Goal: Information Seeking & Learning: Learn about a topic

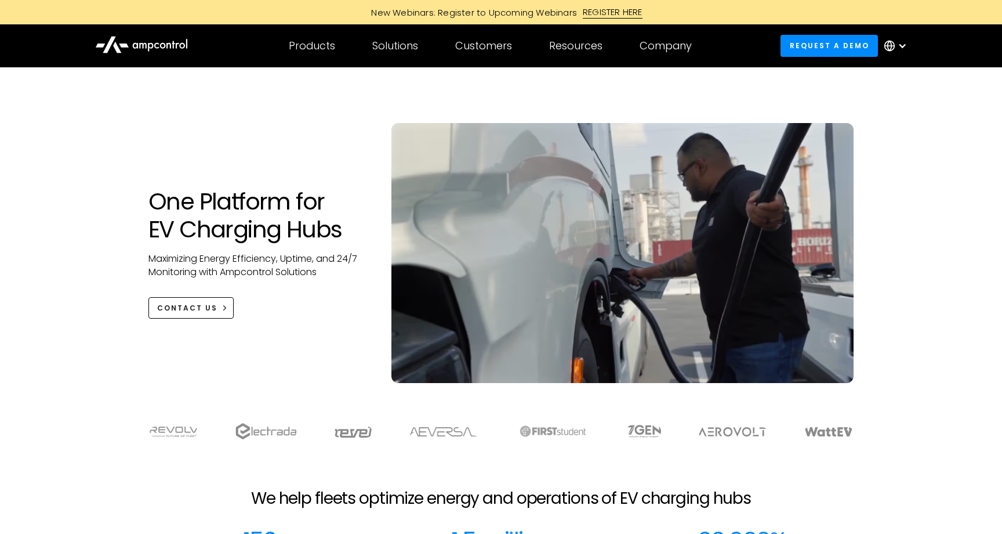
click at [339, 242] on h1 "One Platform for EV Charging Hubs" at bounding box center [258, 215] width 220 height 56
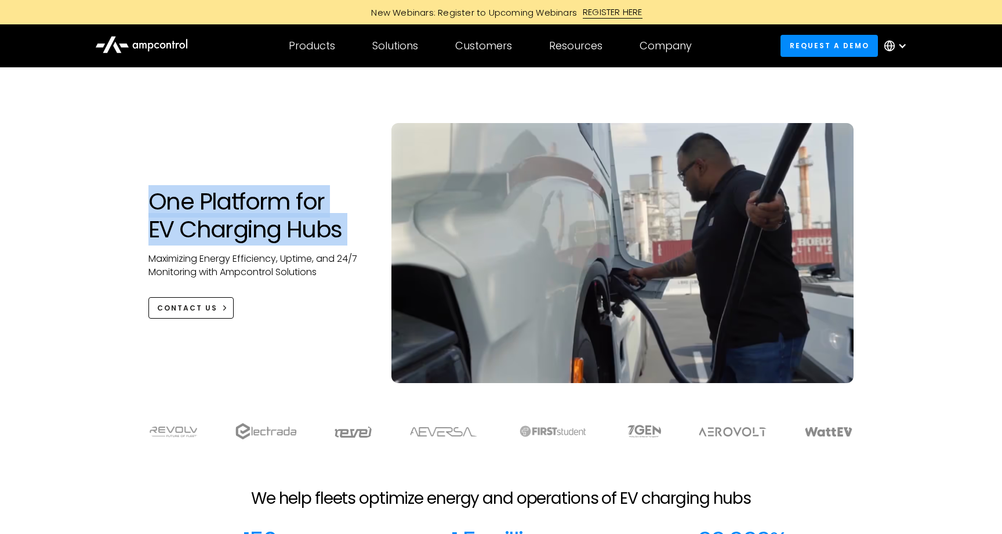
click at [339, 242] on h1 "One Platform for EV Charging Hubs" at bounding box center [258, 215] width 220 height 56
click at [302, 230] on h1 "One Platform for EV Charging Hubs" at bounding box center [258, 215] width 220 height 56
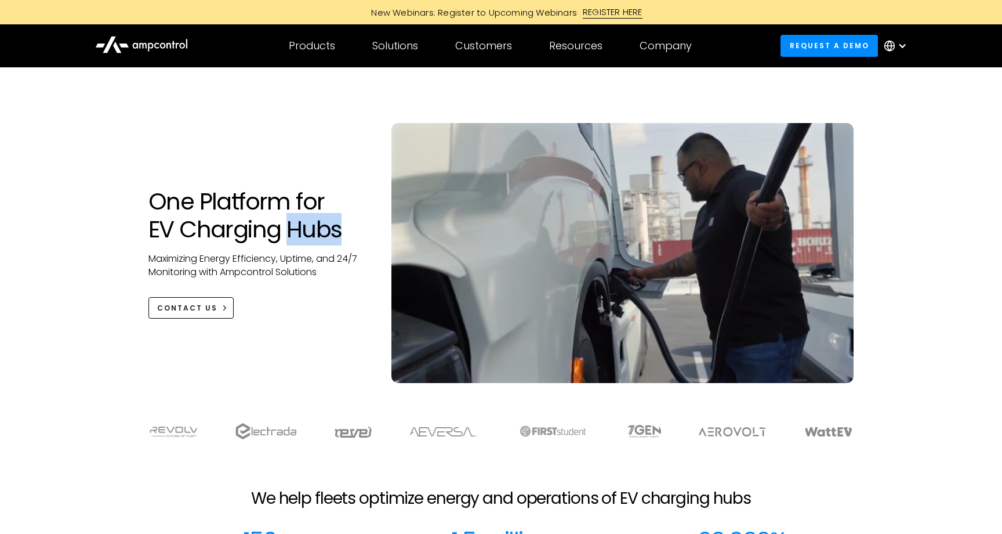
click at [302, 230] on h1 "One Platform for EV Charging Hubs" at bounding box center [258, 215] width 220 height 56
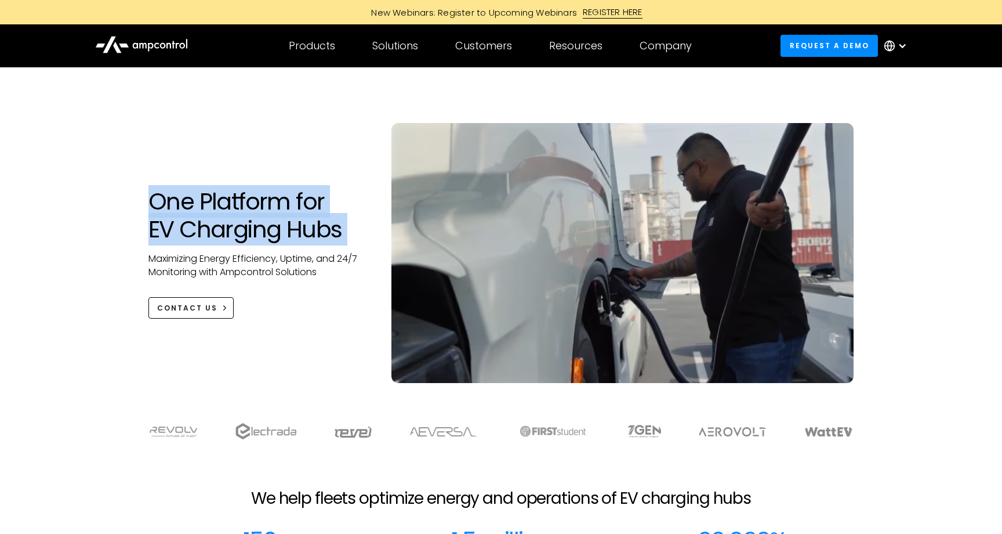
click at [302, 230] on h1 "One Platform for EV Charging Hubs" at bounding box center [258, 215] width 220 height 56
click at [291, 201] on h1 "One Platform for EV Charging Hubs" at bounding box center [258, 215] width 220 height 56
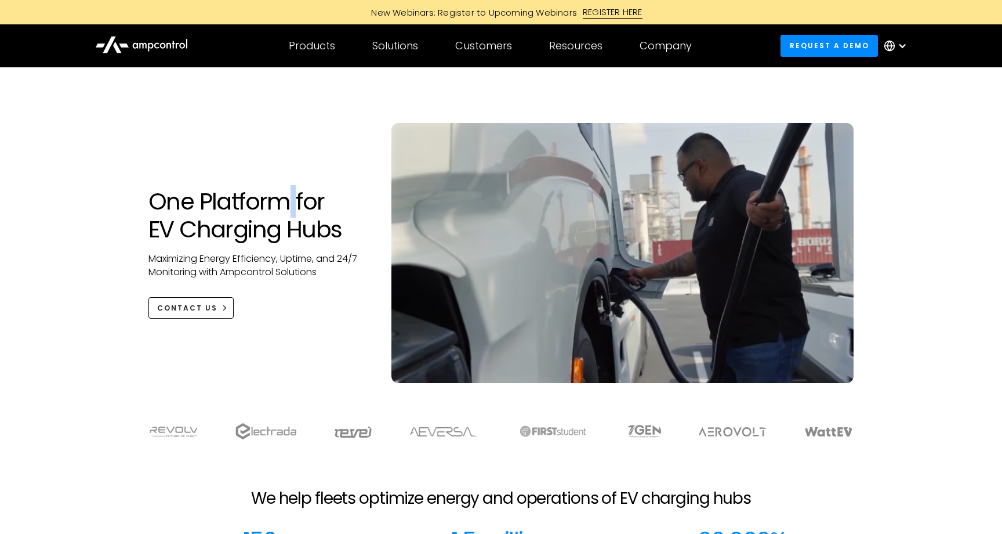
click at [291, 201] on h1 "One Platform for EV Charging Hubs" at bounding box center [258, 215] width 220 height 56
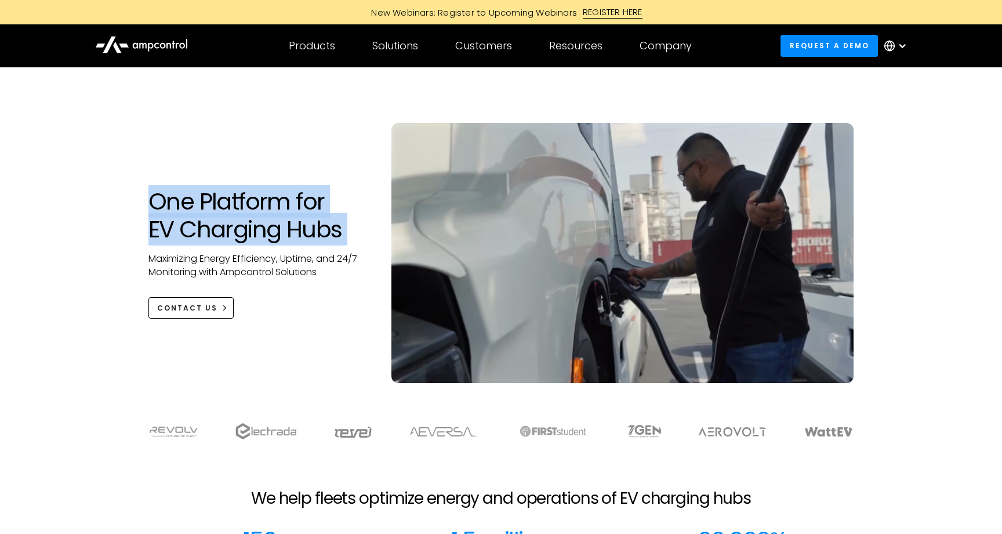
click at [291, 201] on h1 "One Platform for EV Charging Hubs" at bounding box center [258, 215] width 220 height 56
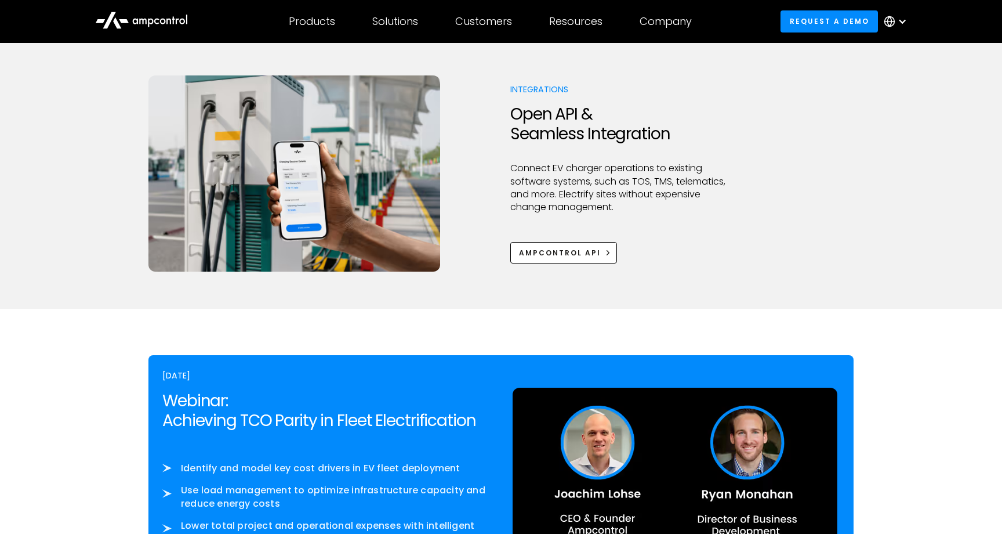
scroll to position [1567, 0]
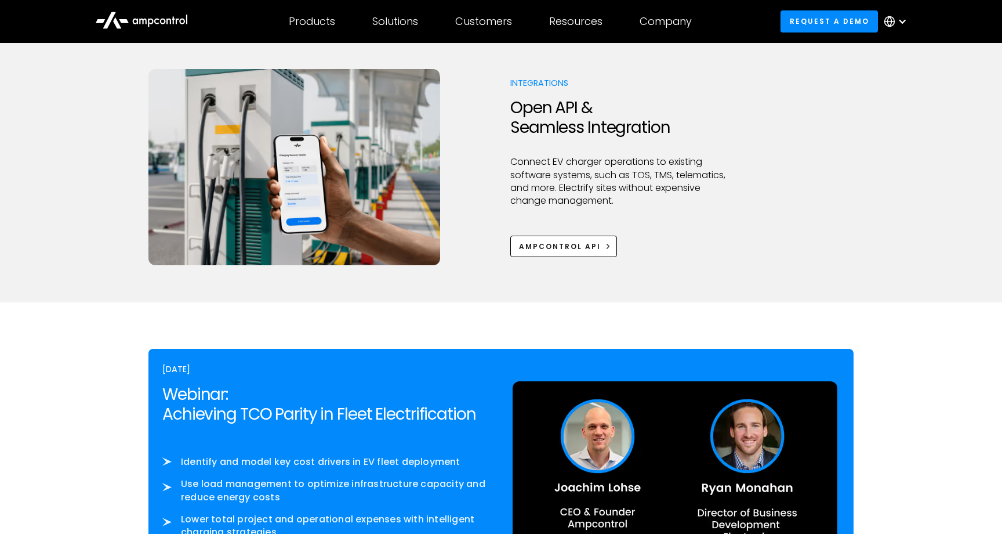
click at [555, 168] on p "Connect EV charger operations to existing software systems, such as TOS, TMS, t…" at bounding box center [621, 181] width 223 height 52
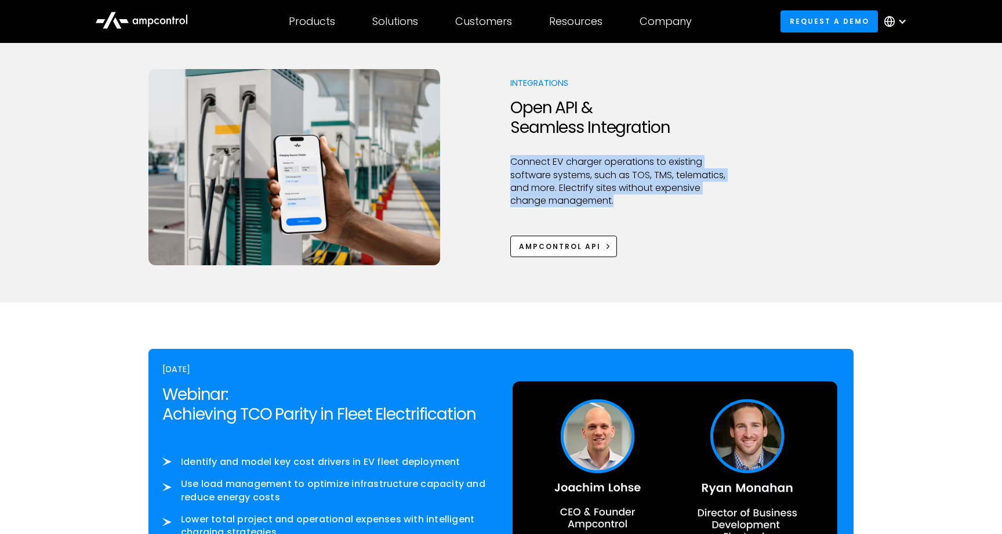
click at [555, 168] on p "Connect EV charger operations to existing software systems, such as TOS, TMS, t…" at bounding box center [621, 181] width 223 height 52
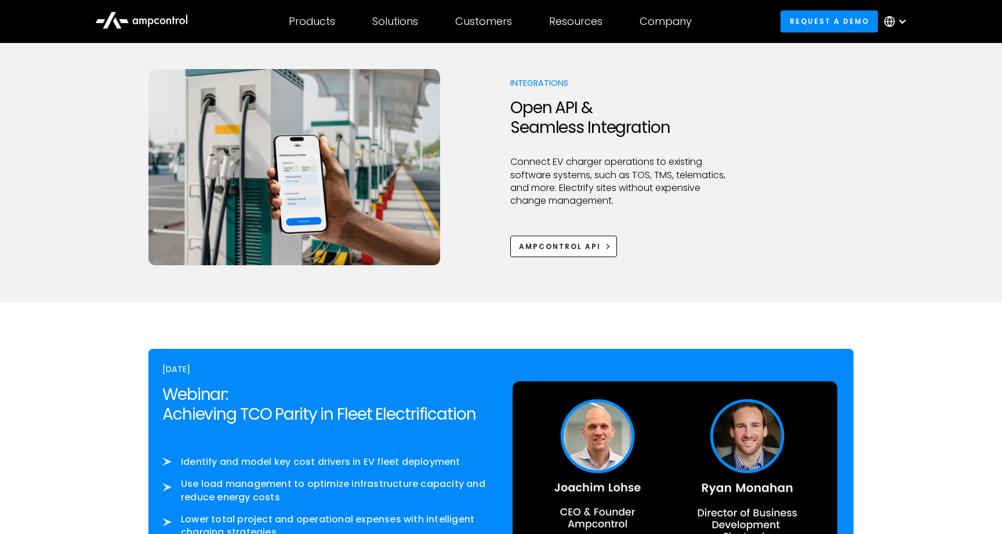
click at [586, 199] on p "Connect EV charger operations to existing software systems, such as TOS, TMS, t…" at bounding box center [621, 181] width 223 height 52
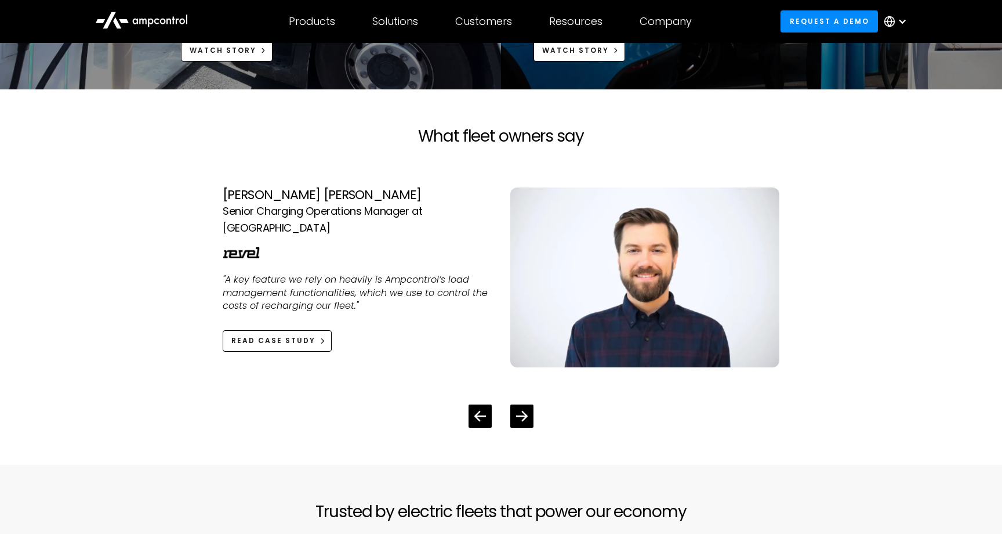
scroll to position [2579, 0]
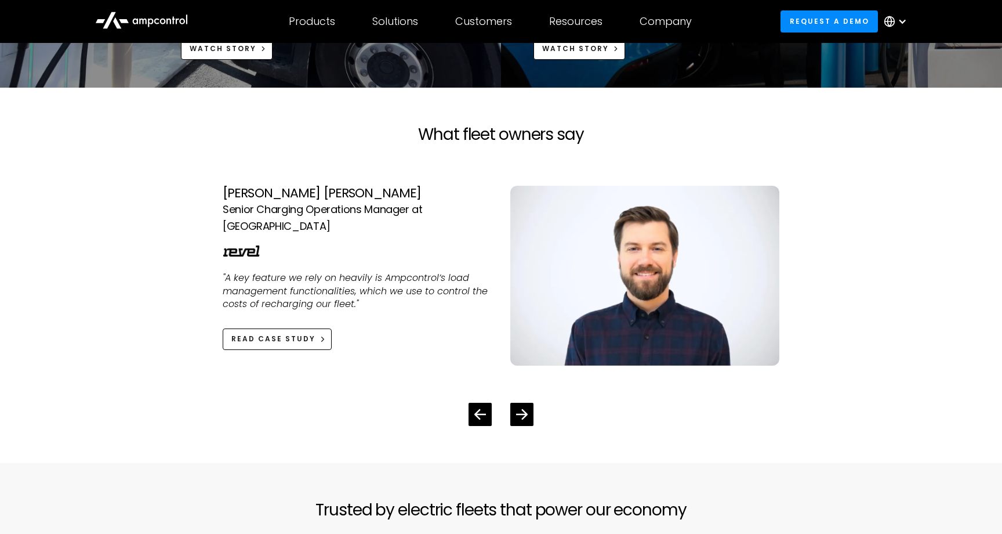
click at [377, 287] on div "[PERSON_NAME] [PERSON_NAME] Senior Charging Operations Manager at Revel "A key …" at bounding box center [357, 275] width 269 height 179
click at [522, 418] on icon "Next slide" at bounding box center [522, 414] width 11 height 10
